Goal: Task Accomplishment & Management: Complete application form

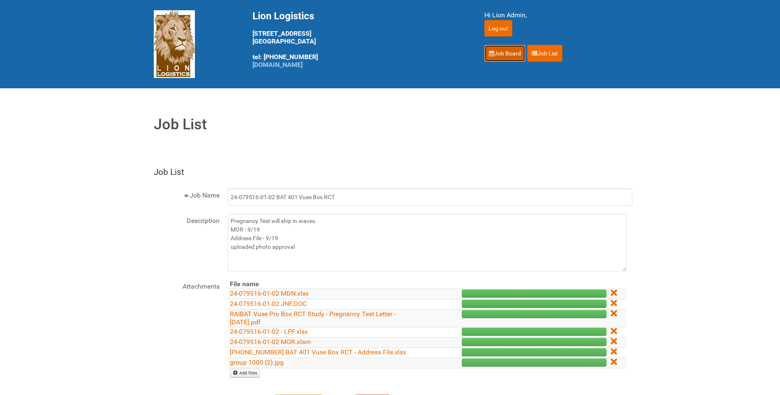
click at [521, 57] on link "Job Board" at bounding box center [504, 53] width 41 height 17
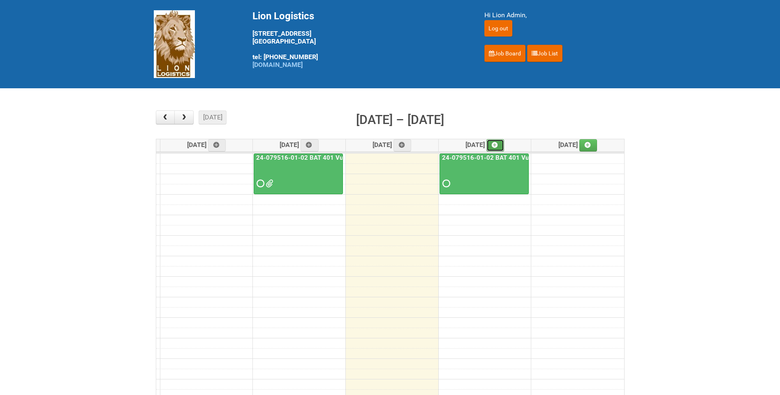
click at [497, 144] on icon at bounding box center [495, 145] width 6 height 6
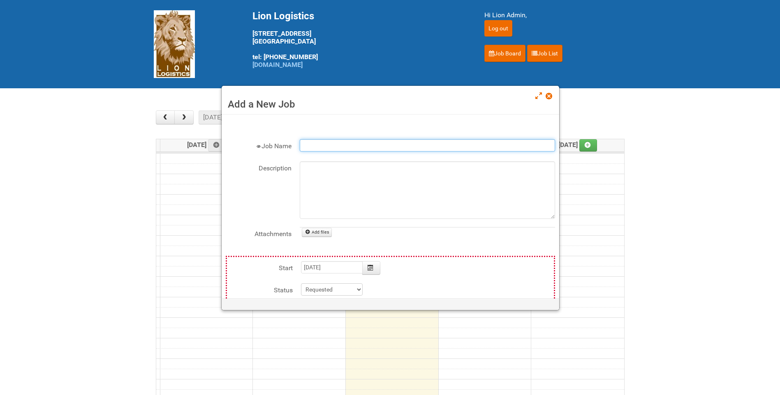
click at [352, 147] on input "Job Name" at bounding box center [427, 145] width 255 height 12
type input "l"
type input "Lactalis--Cottage Cheese"
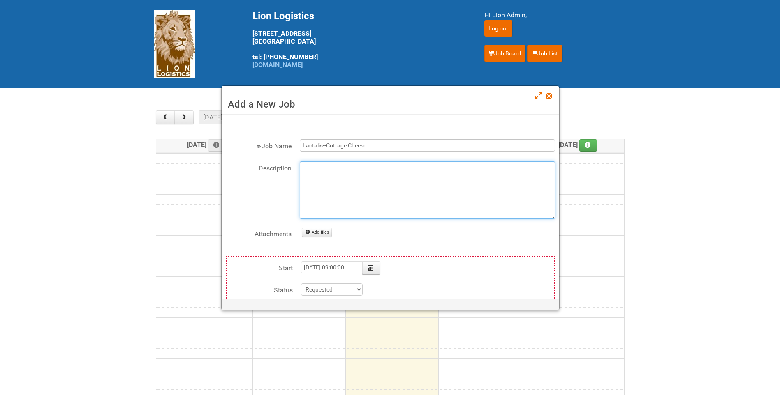
type input "2025-10-02"
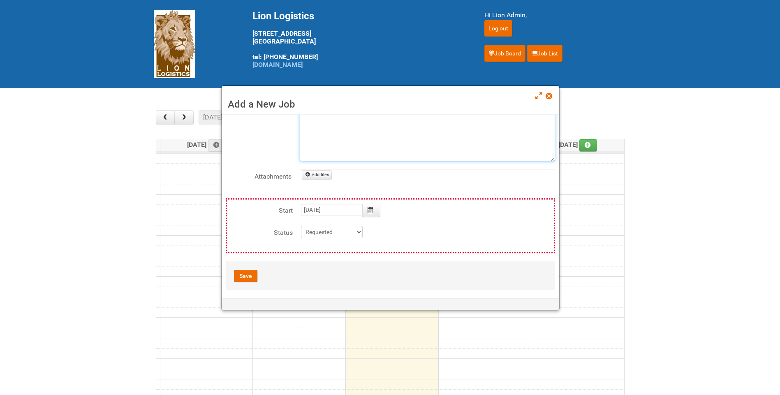
scroll to position [62, 0]
type textarea "2-SKU'S"
click at [251, 273] on button "Save" at bounding box center [245, 272] width 23 height 12
type input "2025-10-02 09:00:00"
